Goal: Check status: Check status

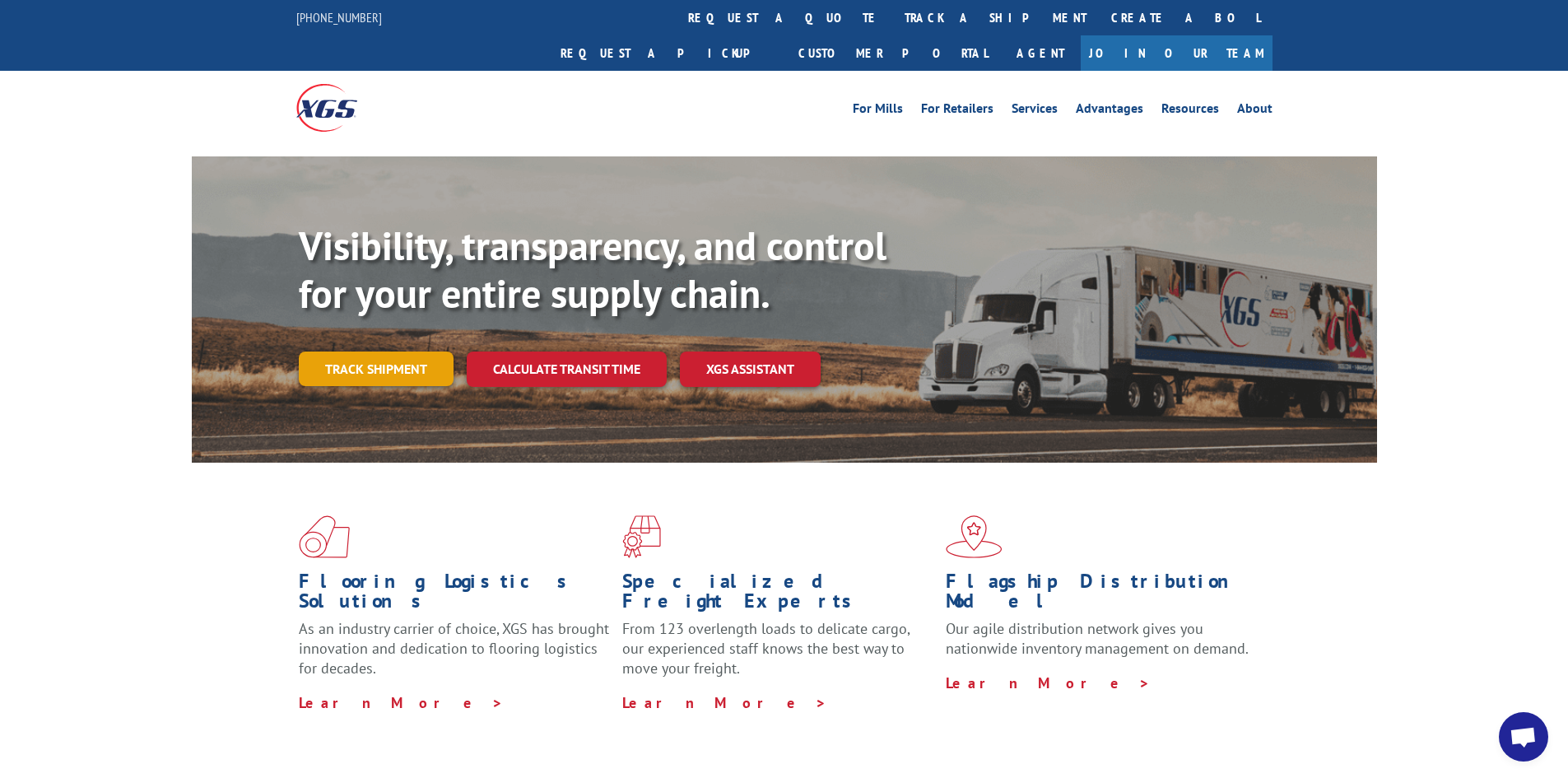
click at [413, 351] on link "Track shipment" at bounding box center [375, 368] width 155 height 34
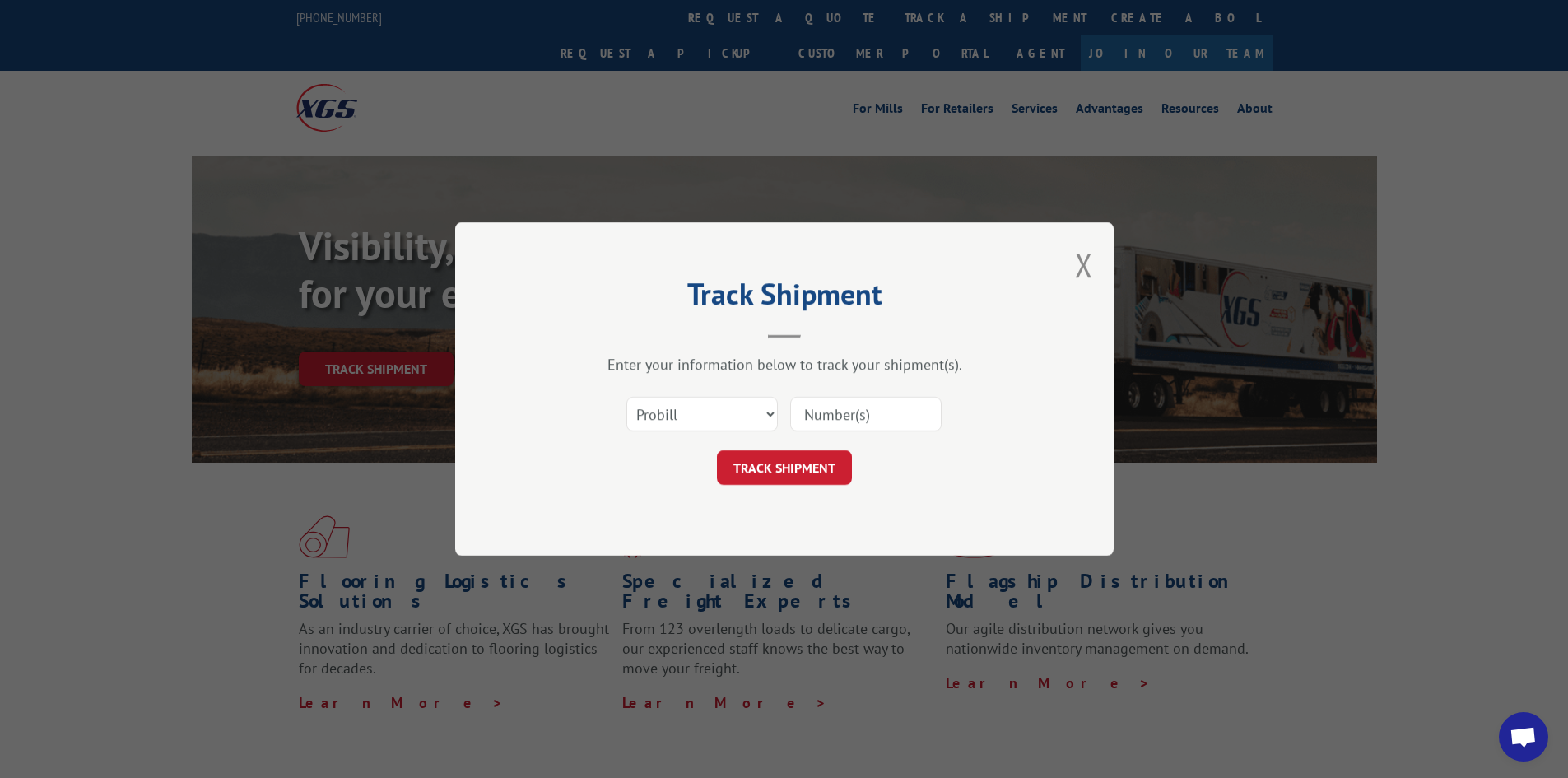
click at [834, 416] on input at bounding box center [865, 413] width 151 height 34
paste input "2852660"
type input "2852660"
click at [789, 468] on button "TRACK SHIPMENT" at bounding box center [784, 467] width 135 height 34
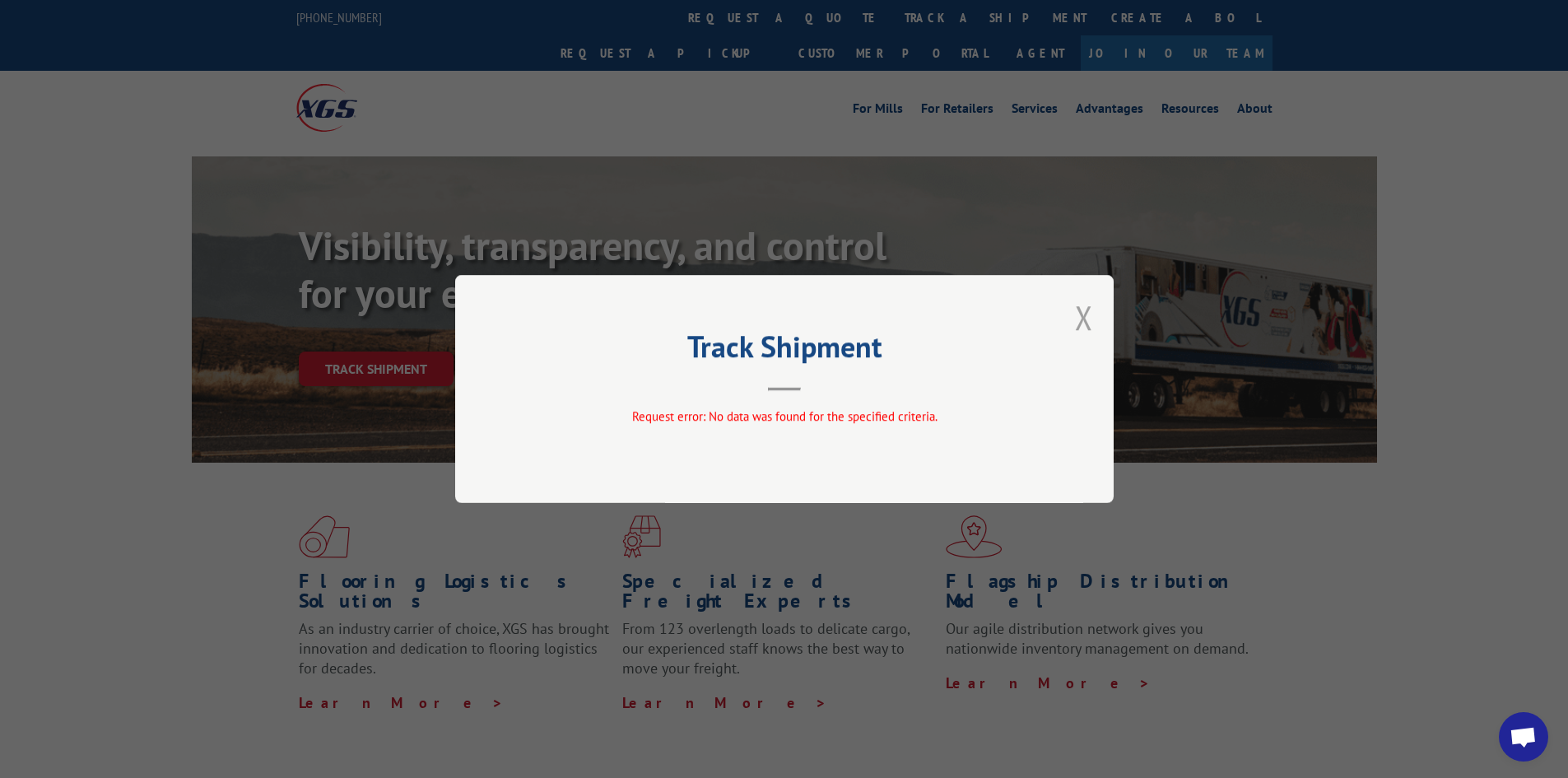
click at [1078, 321] on button "Close modal" at bounding box center [1083, 317] width 19 height 44
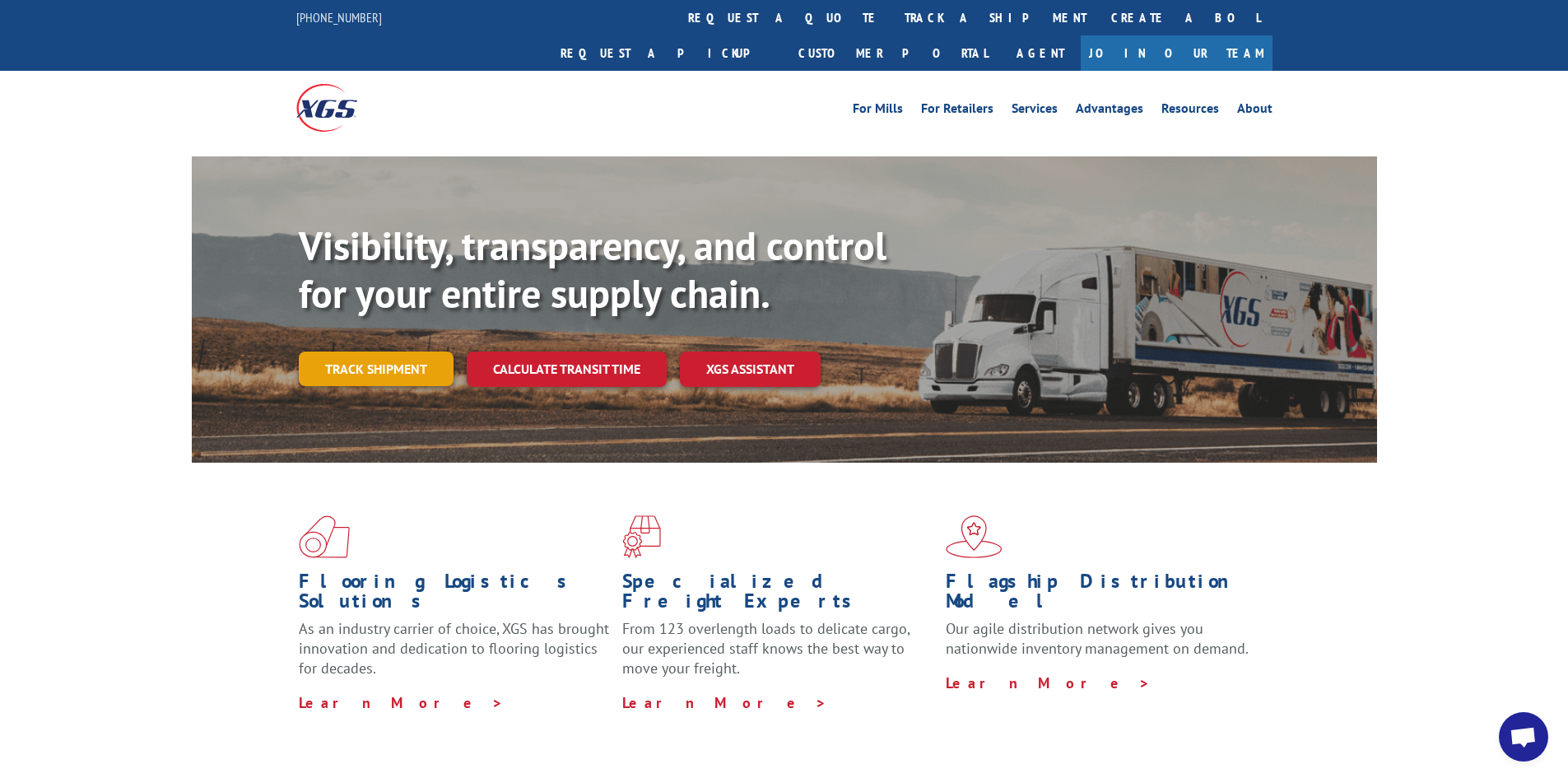
click at [373, 351] on link "Track shipment" at bounding box center [375, 368] width 155 height 34
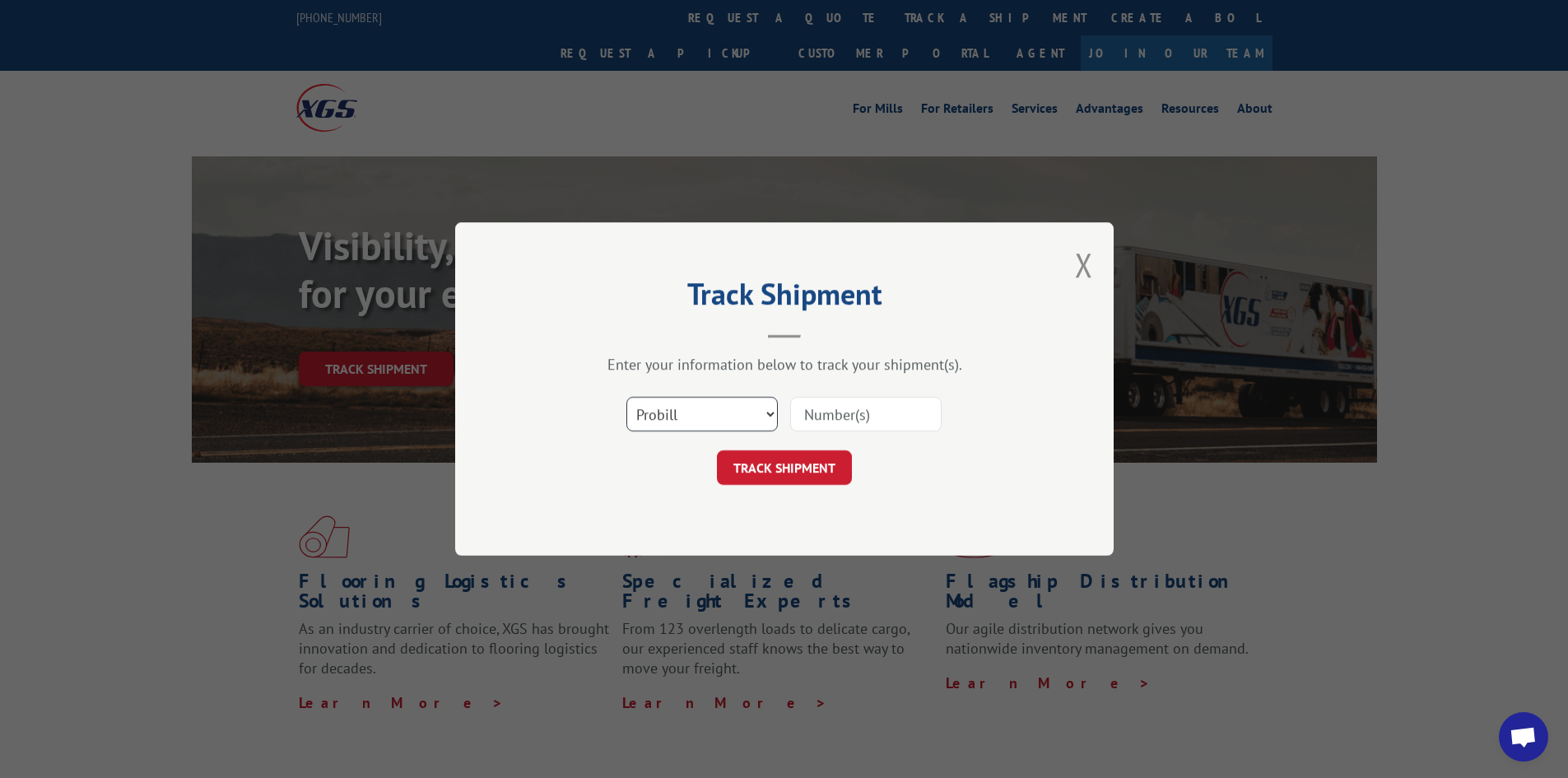
click at [709, 419] on select "Select category... Probill BOL PO" at bounding box center [701, 413] width 151 height 34
select select "bol"
click at [626, 397] on select "Select category... Probill BOL PO" at bounding box center [701, 413] width 151 height 34
paste input "2852660"
type input "2852660"
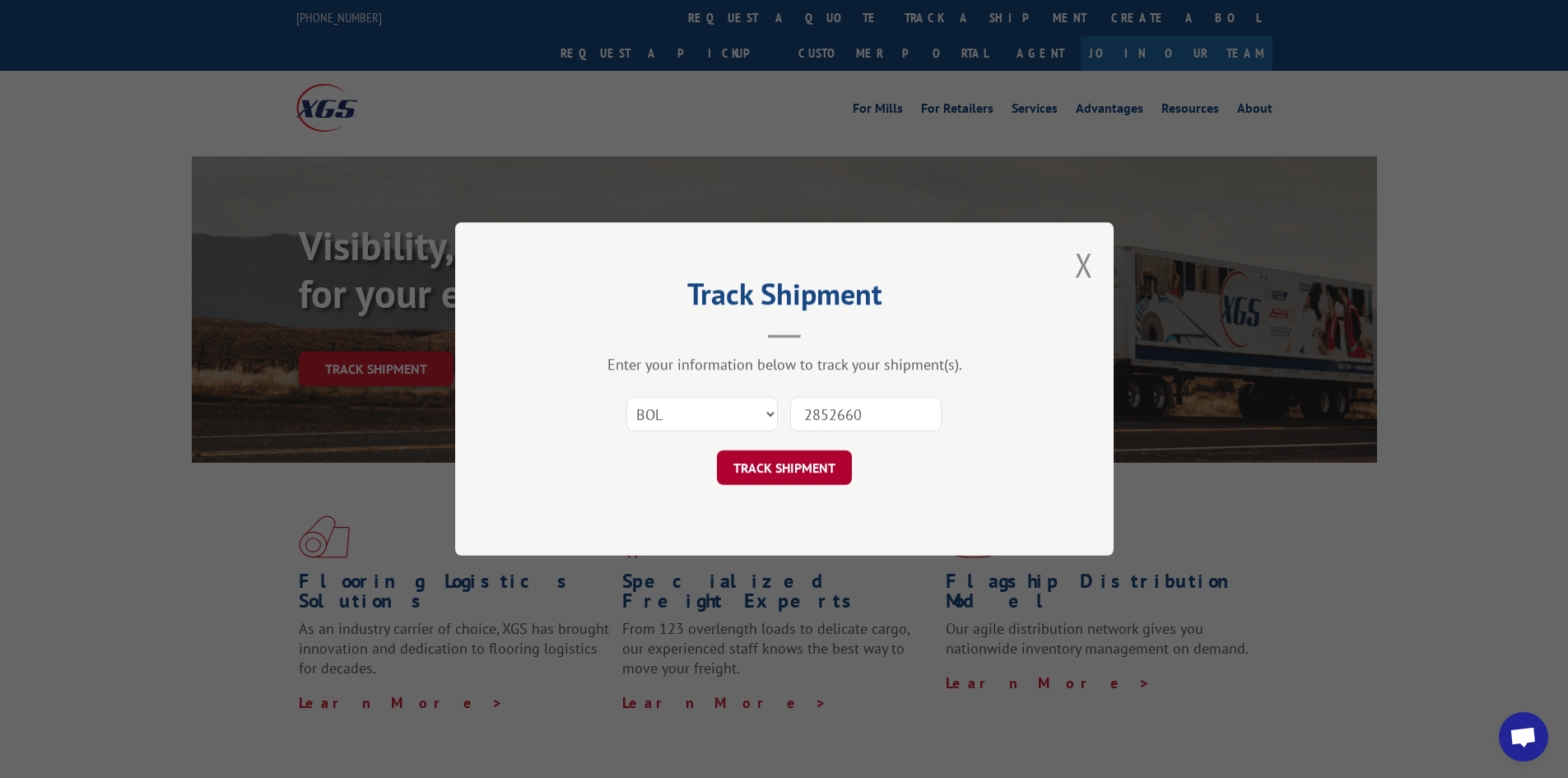
click at [802, 478] on button "TRACK SHIPMENT" at bounding box center [784, 467] width 135 height 34
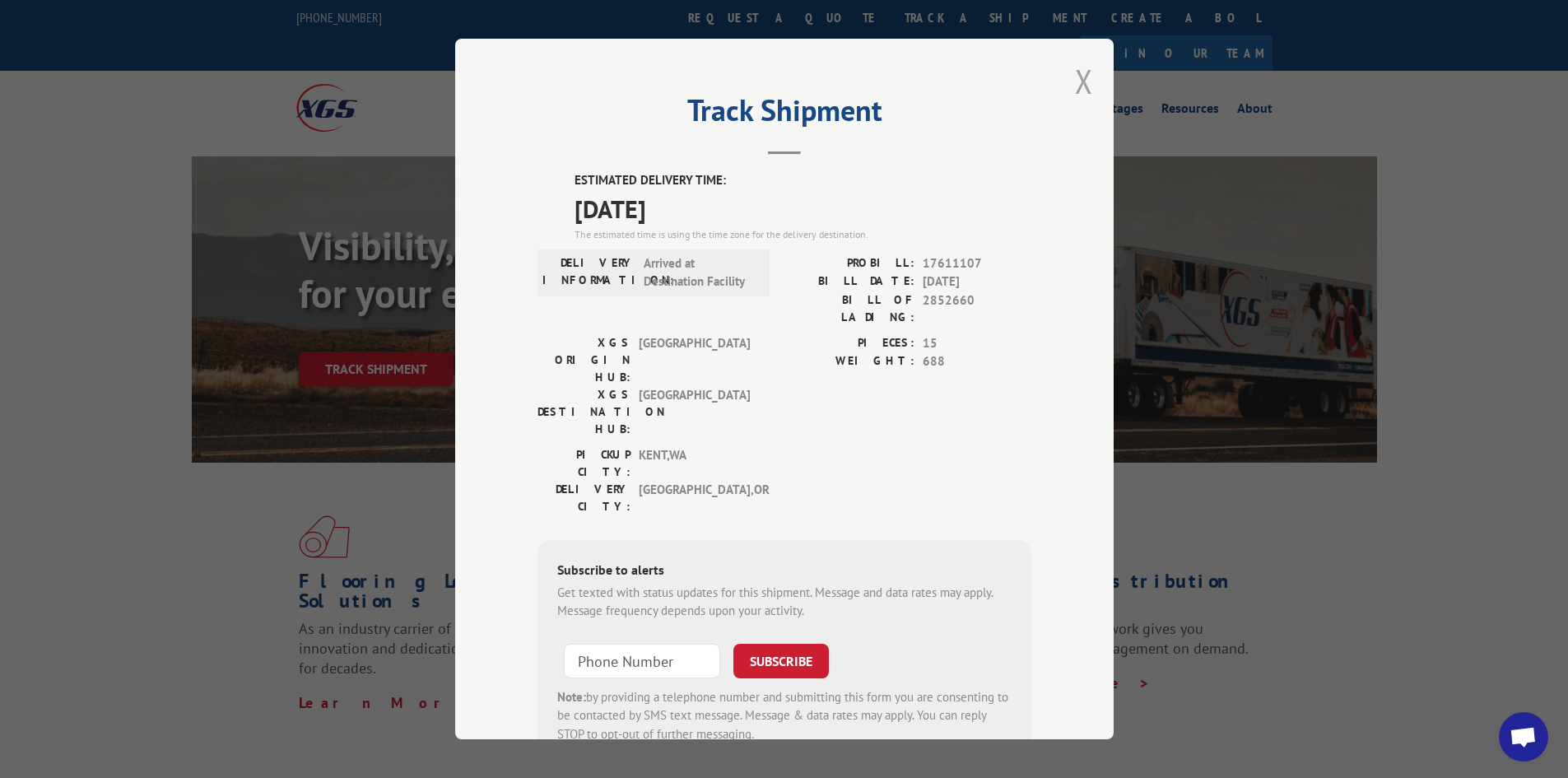
click at [1075, 80] on button "Close modal" at bounding box center [1083, 81] width 19 height 44
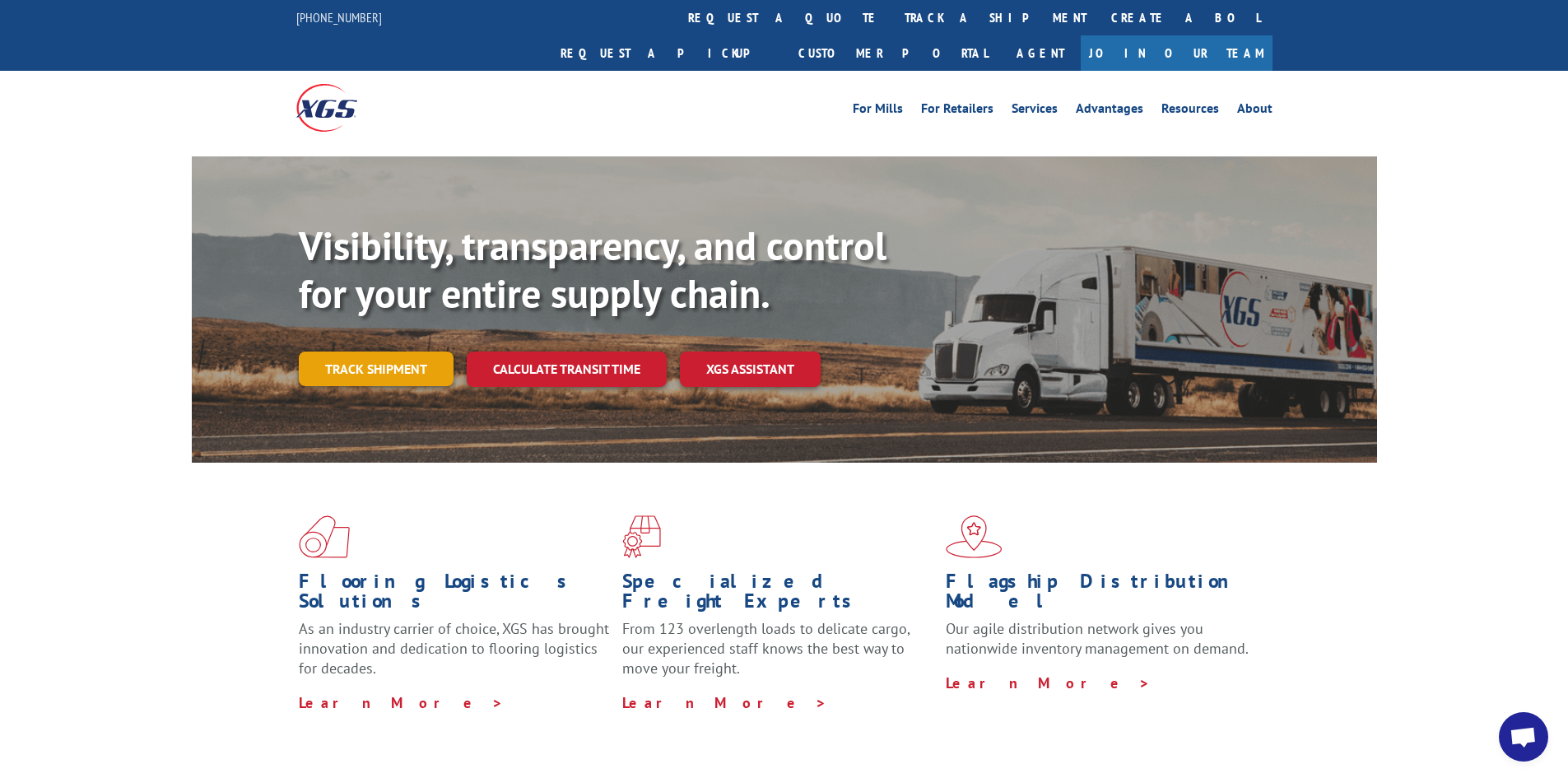
click at [368, 351] on link "Track shipment" at bounding box center [375, 368] width 155 height 34
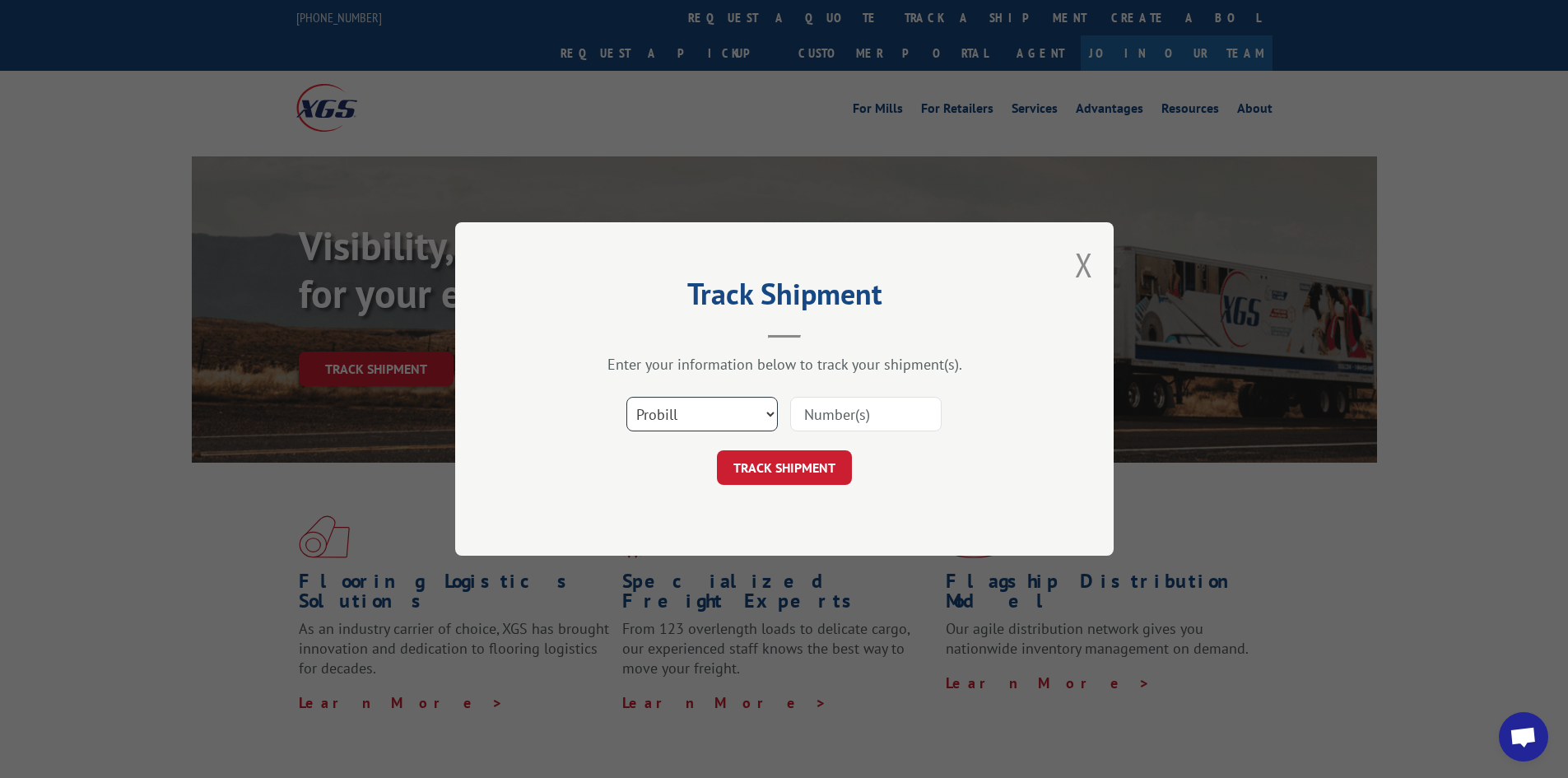
click at [742, 425] on select "Select category... Probill BOL PO" at bounding box center [701, 413] width 151 height 34
select select "bol"
click at [626, 397] on select "Select category... Probill BOL PO" at bounding box center [701, 413] width 151 height 34
paste input "17607640"
type input "17607640"
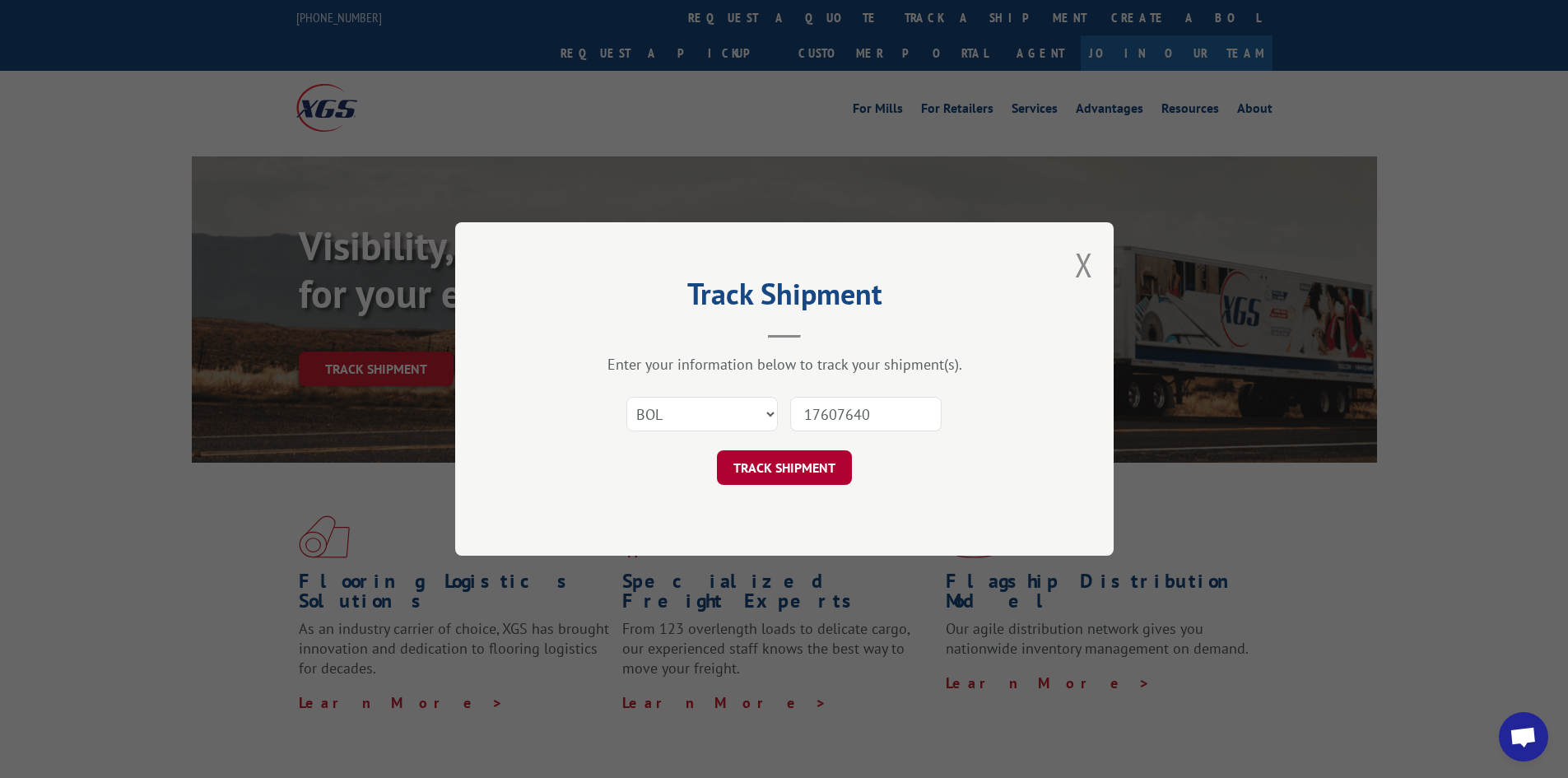
click at [786, 479] on button "TRACK SHIPMENT" at bounding box center [784, 467] width 135 height 34
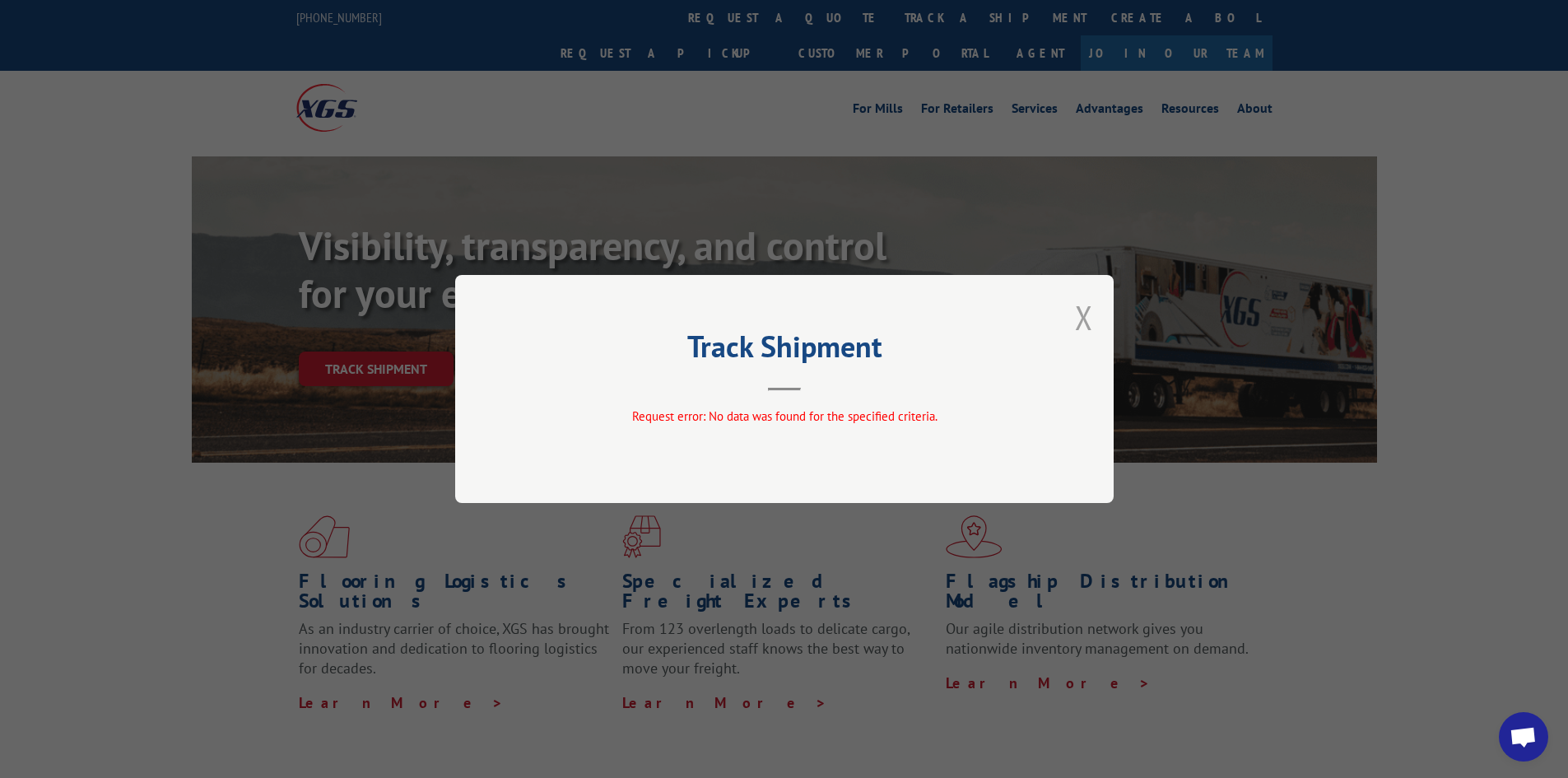
click at [1078, 313] on button "Close modal" at bounding box center [1083, 317] width 19 height 44
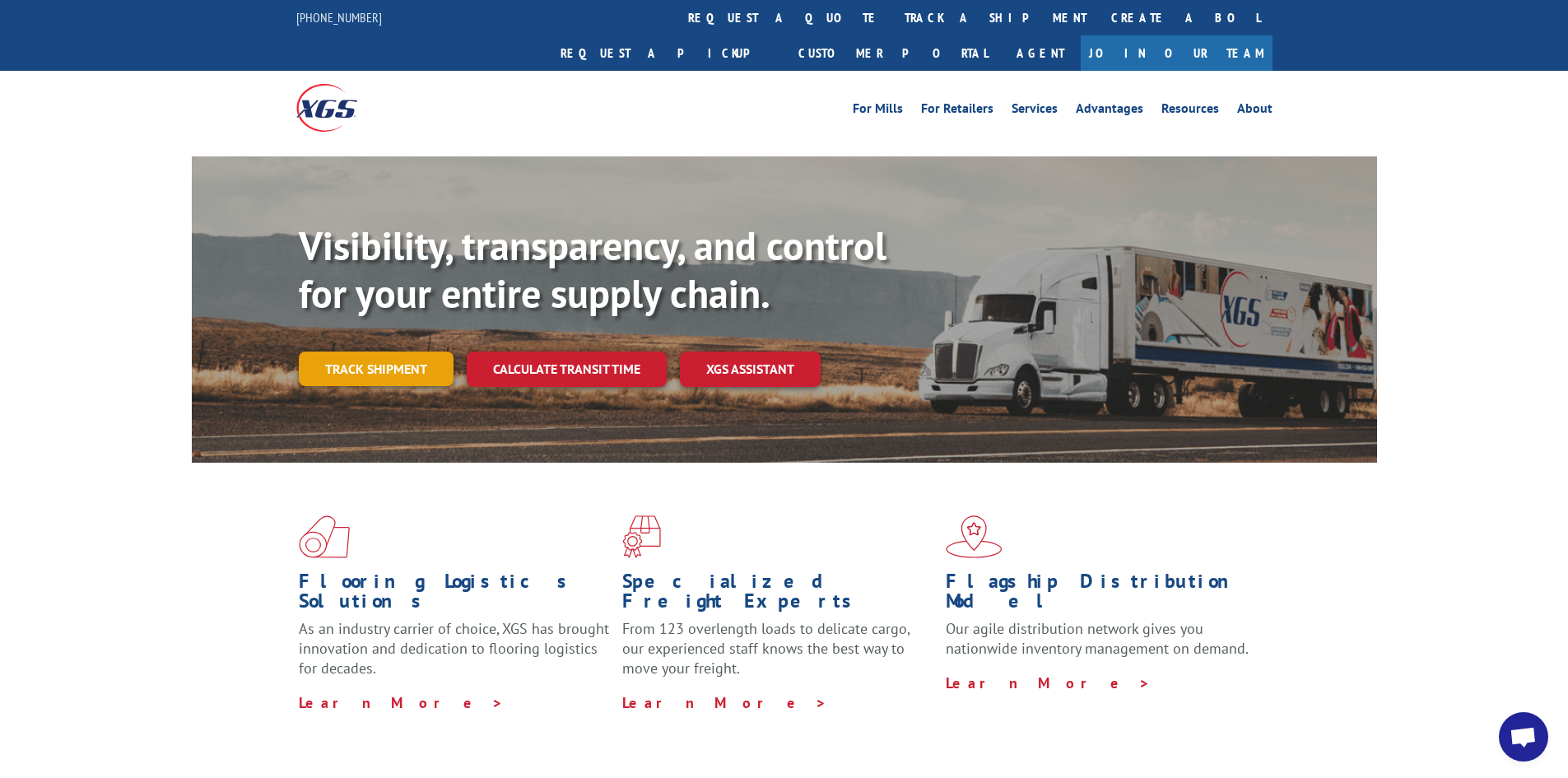
click at [422, 351] on link "Track shipment" at bounding box center [375, 368] width 155 height 34
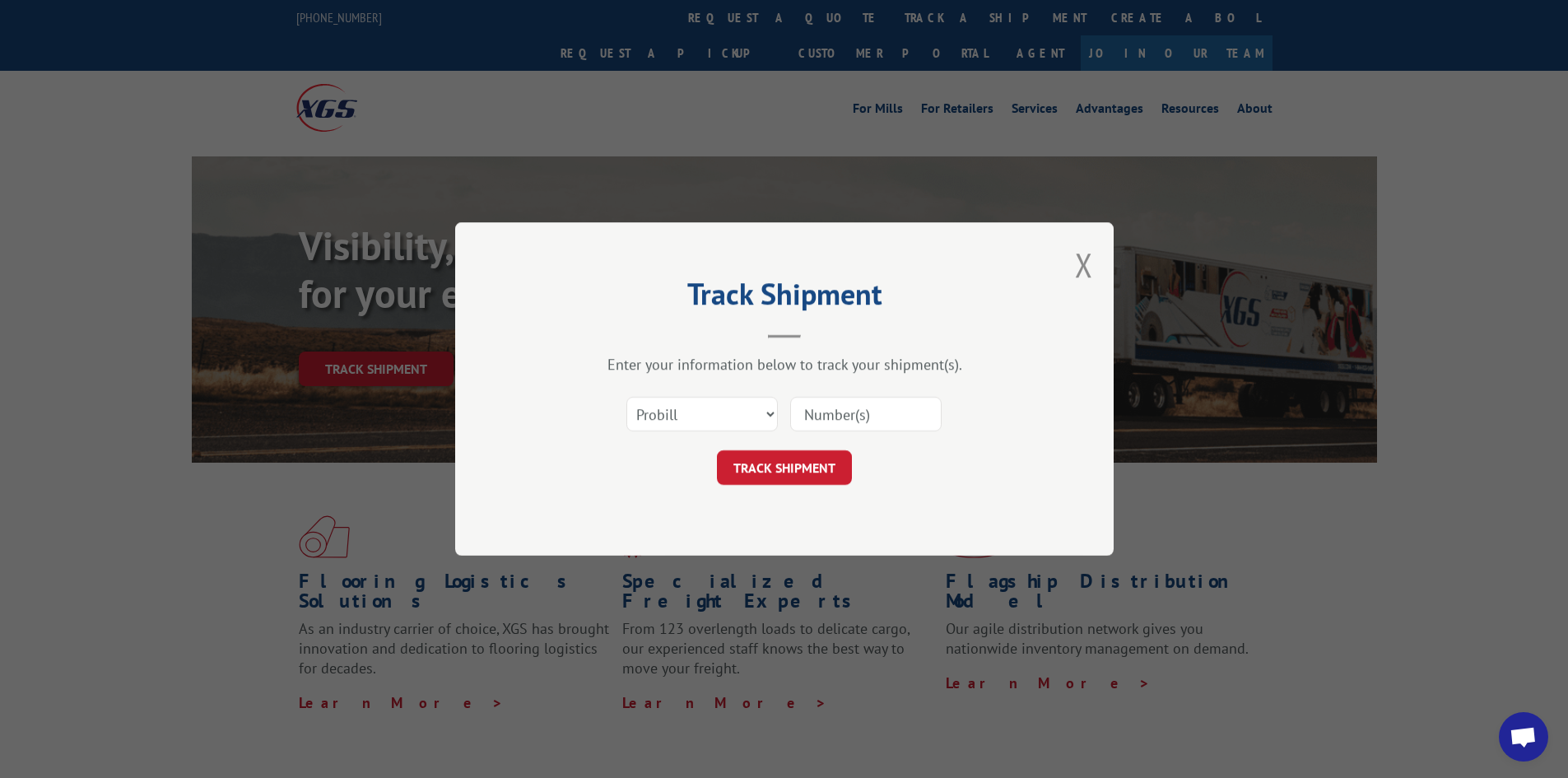
paste input "17607640"
type input "17607640"
click at [766, 471] on button "TRACK SHIPMENT" at bounding box center [784, 467] width 135 height 34
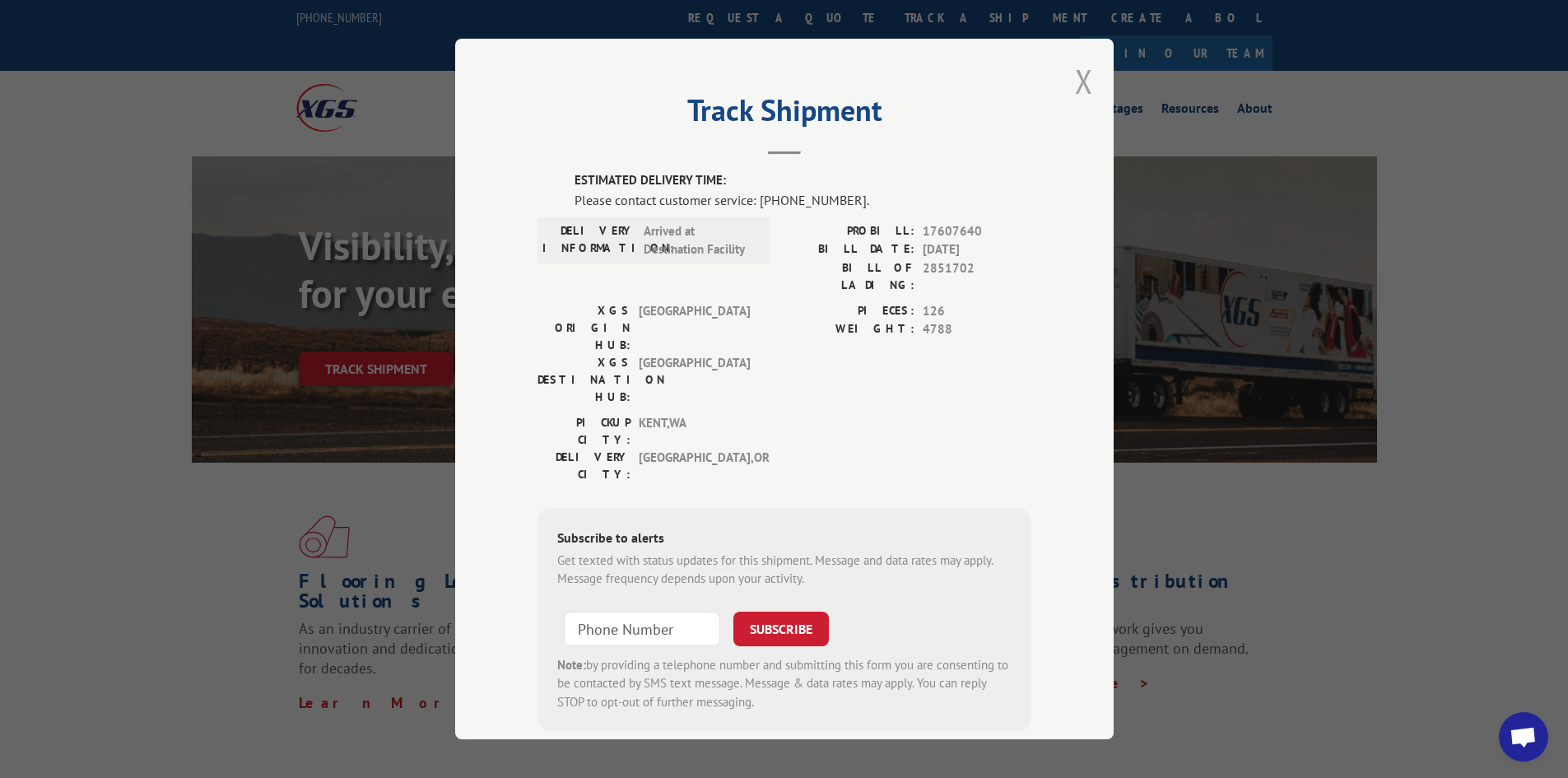
click at [1078, 82] on button "Close modal" at bounding box center [1083, 81] width 19 height 44
